Goal: Browse casually

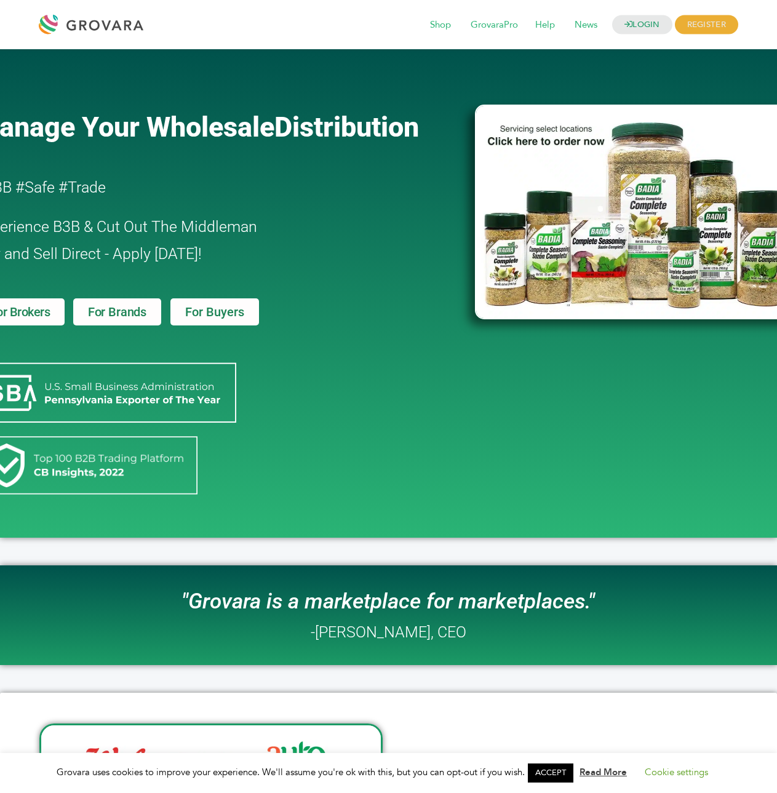
drag, startPoint x: 447, startPoint y: 238, endPoint x: 171, endPoint y: 237, distance: 275.6
drag, startPoint x: 281, startPoint y: 397, endPoint x: 15, endPoint y: 498, distance: 283.7
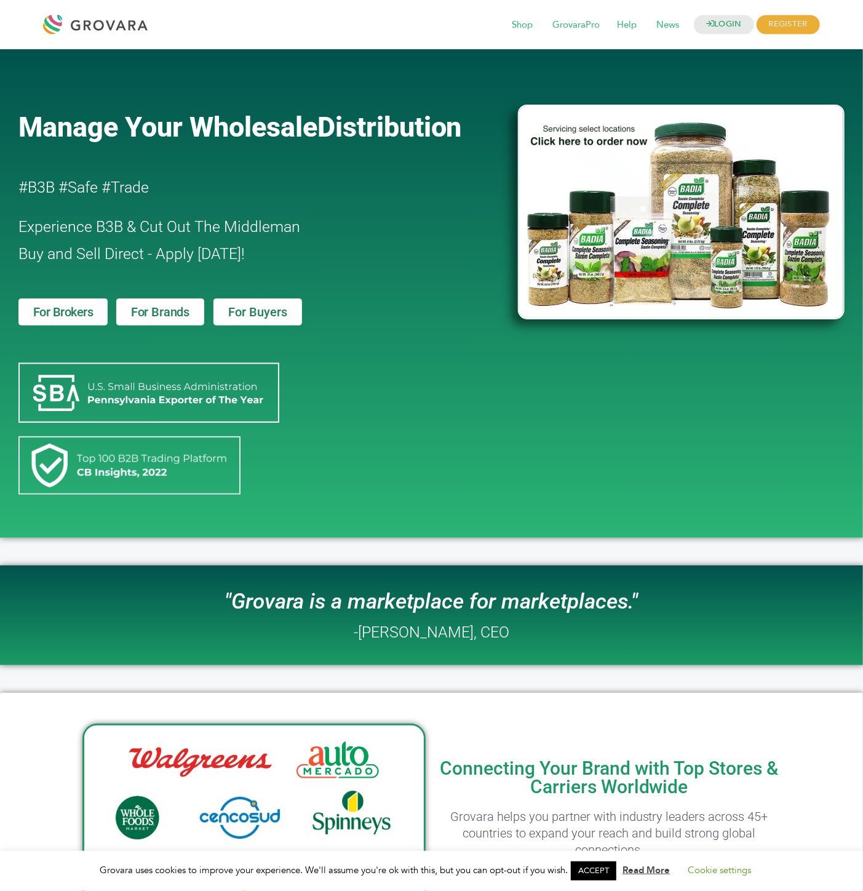
drag, startPoint x: 749, startPoint y: 9, endPoint x: 398, endPoint y: 358, distance: 495.0
click at [400, 358] on div "Manage Your Wholesale Distribution #B3B #Safe #Trade Experience B3B & Cut Out T…" at bounding box center [262, 293] width 500 height 476
click at [85, 187] on h2 "#B3B #Safe #Trade" at bounding box center [232, 187] width 429 height 27
click at [516, 23] on span "Shop" at bounding box center [522, 25] width 38 height 23
drag, startPoint x: 56, startPoint y: 185, endPoint x: 31, endPoint y: 185, distance: 24.6
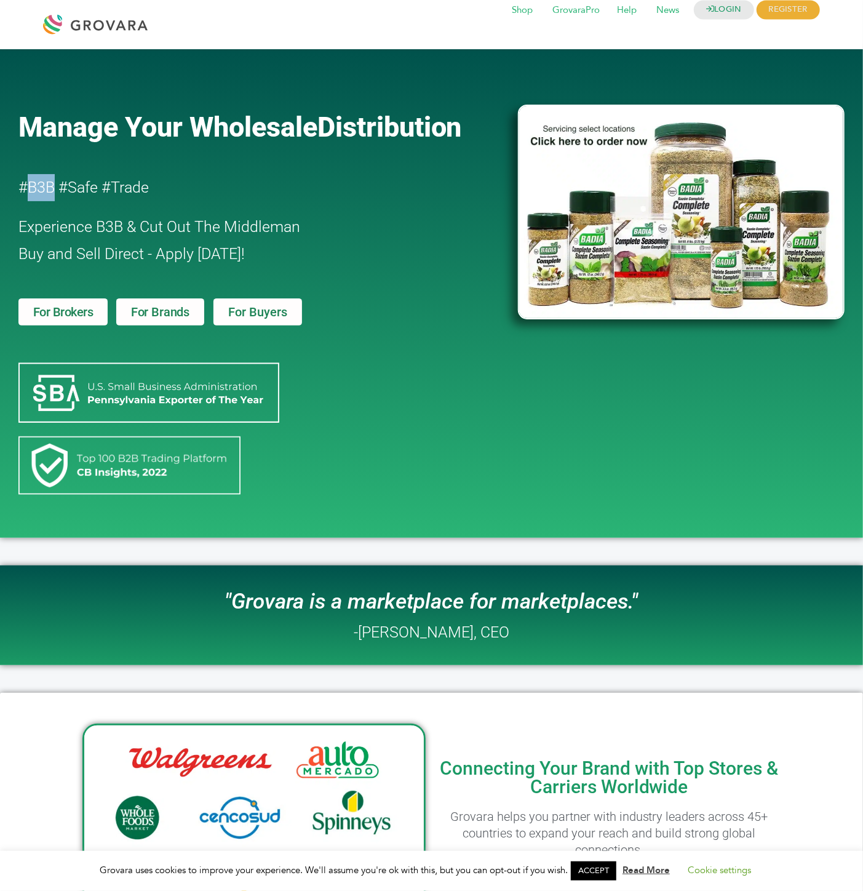
click at [31, 185] on h2 "#B3B #Safe #Trade" at bounding box center [232, 187] width 429 height 27
click at [529, 9] on span "Shop" at bounding box center [522, 10] width 38 height 23
click at [581, 25] on span "GrovaraPro" at bounding box center [576, 25] width 65 height 23
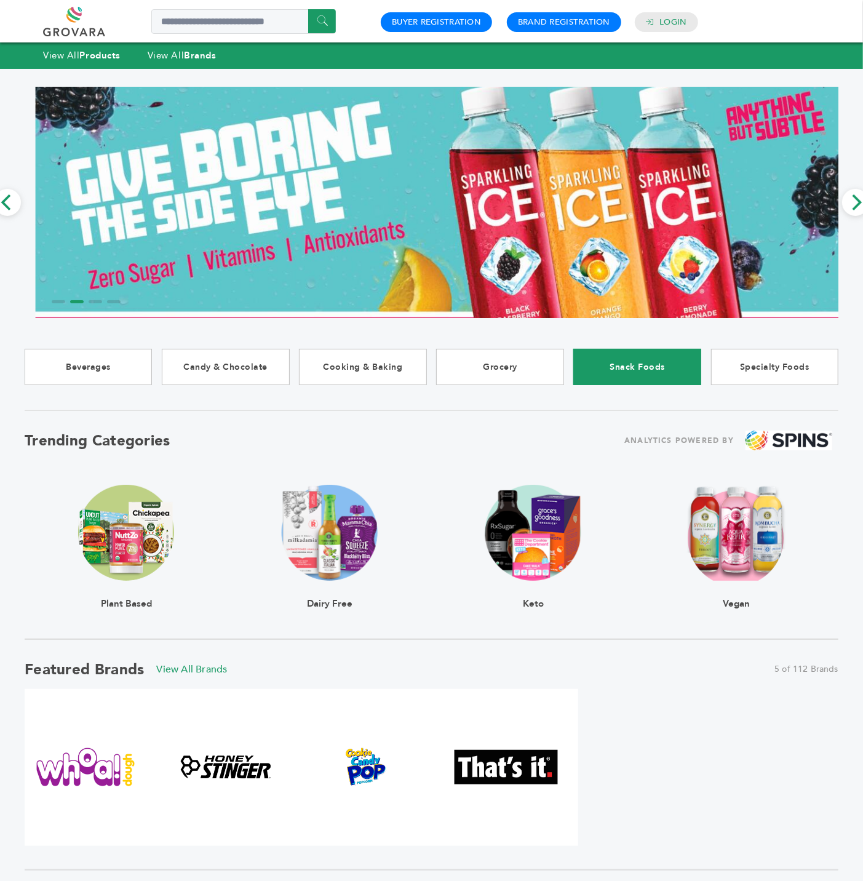
click at [632, 365] on link "Snack Foods" at bounding box center [636, 367] width 127 height 36
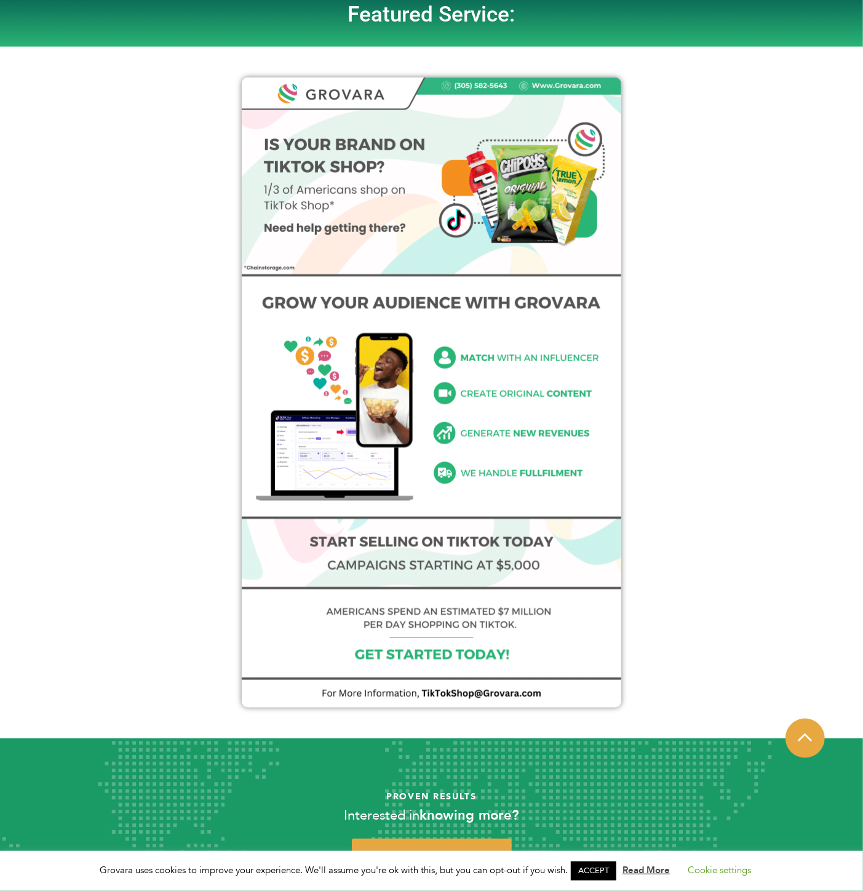
scroll to position [693, 0]
